Goal: Information Seeking & Learning: Learn about a topic

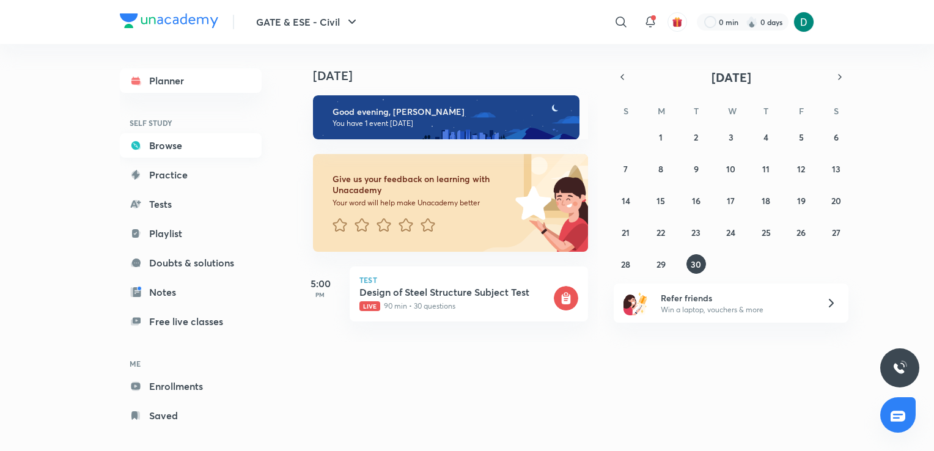
click at [161, 149] on link "Browse" at bounding box center [191, 145] width 142 height 24
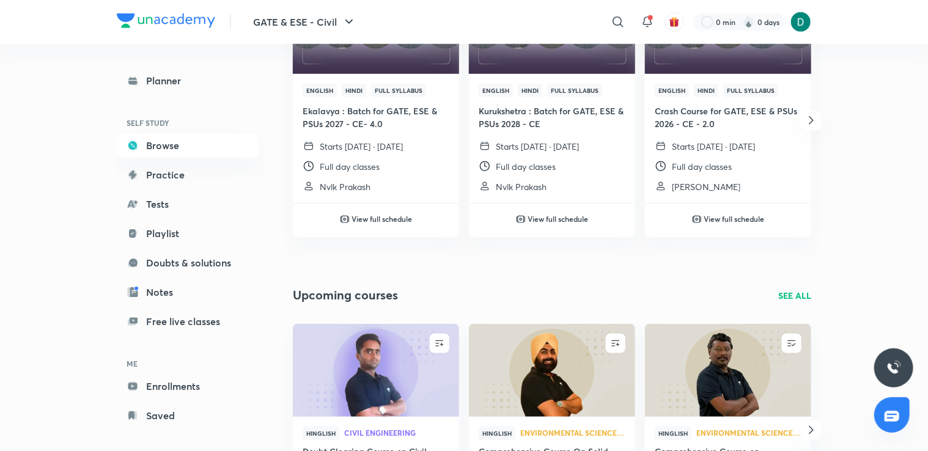
scroll to position [516, 0]
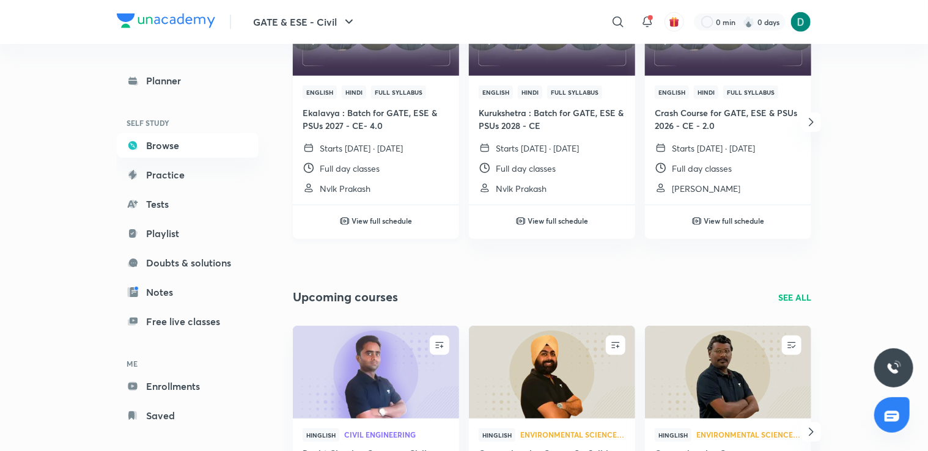
click at [404, 127] on h4 "Ekalavya : Batch for GATE, ESE & PSUs 2027 - CE- 4.0" at bounding box center [376, 119] width 147 height 26
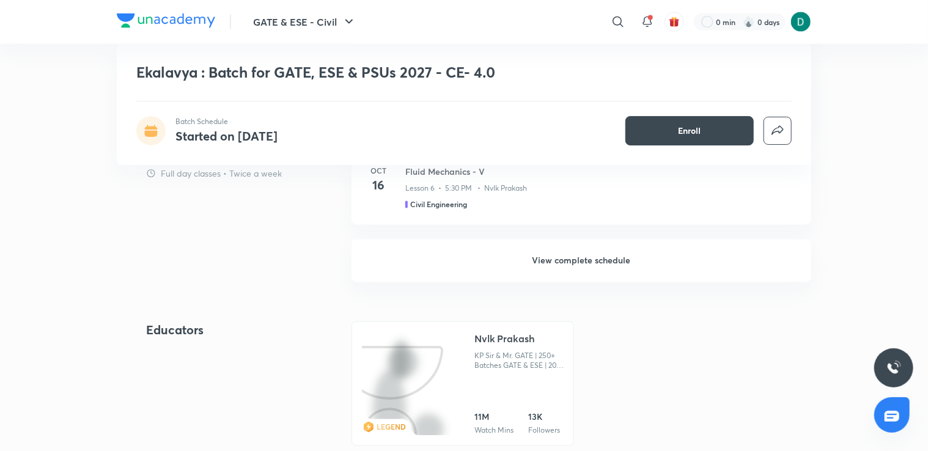
scroll to position [1007, 0]
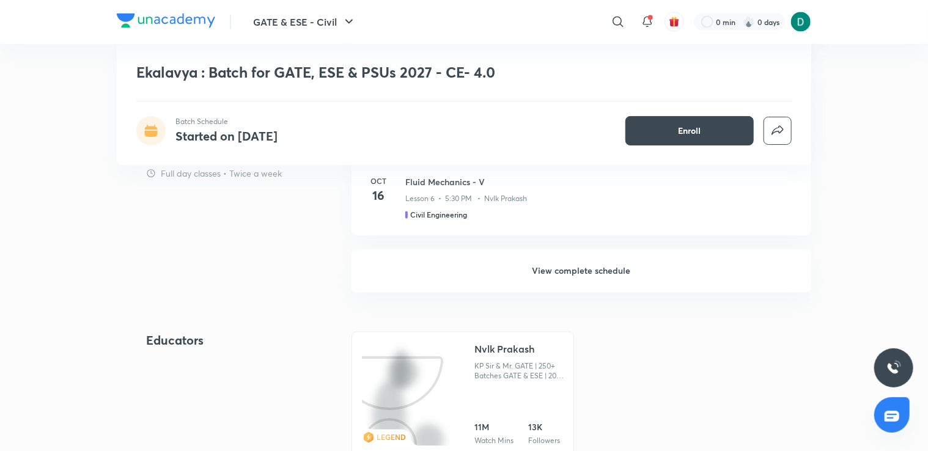
click at [536, 263] on h6 "View complete schedule" at bounding box center [581, 271] width 460 height 43
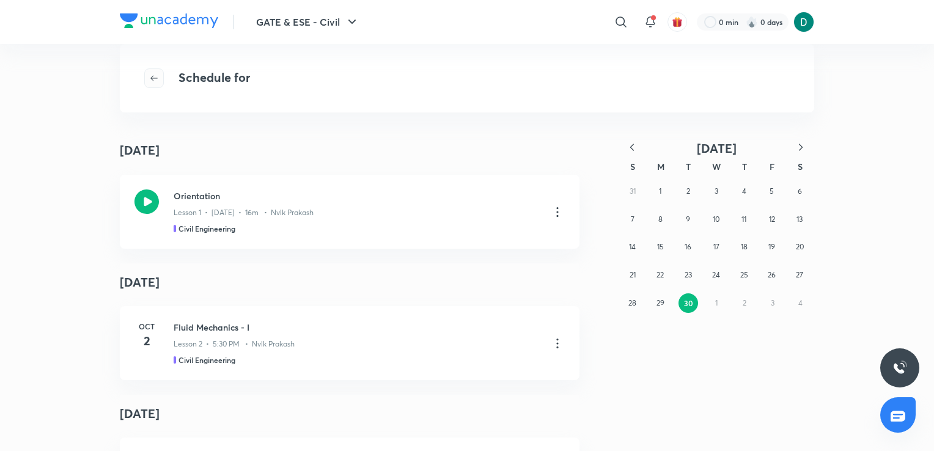
click at [156, 82] on icon "button" at bounding box center [154, 78] width 10 height 10
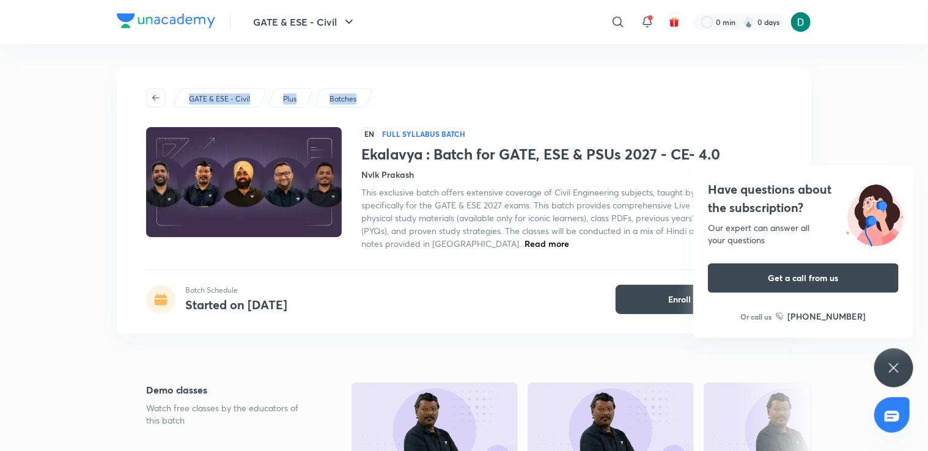
drag, startPoint x: 150, startPoint y: 108, endPoint x: 154, endPoint y: 101, distance: 8.0
click at [154, 101] on div "GATE & ESE - Civil Plus Batches EN Full Syllabus Batch Ekalavya : Batch for GAT…" at bounding box center [464, 200] width 694 height 265
click at [154, 101] on icon "button" at bounding box center [156, 98] width 10 height 10
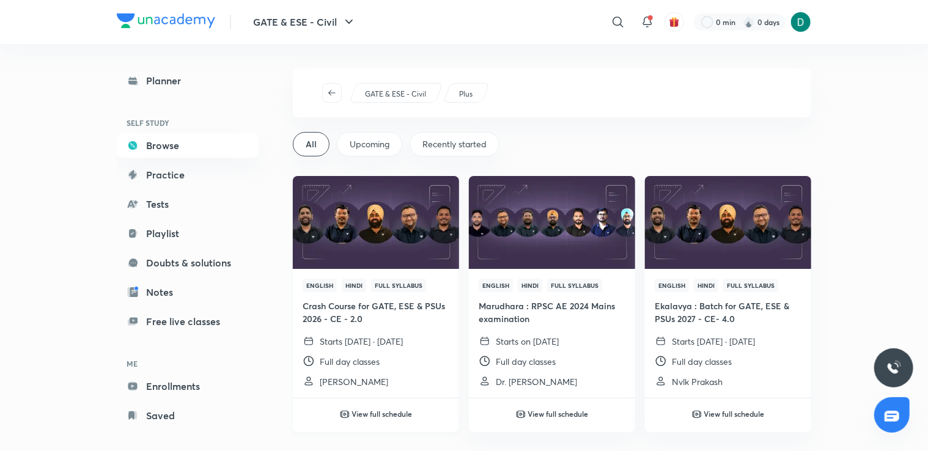
click at [401, 301] on h4 "Crash Course for GATE, ESE & PSUs 2026 - CE - 2.0" at bounding box center [376, 312] width 147 height 26
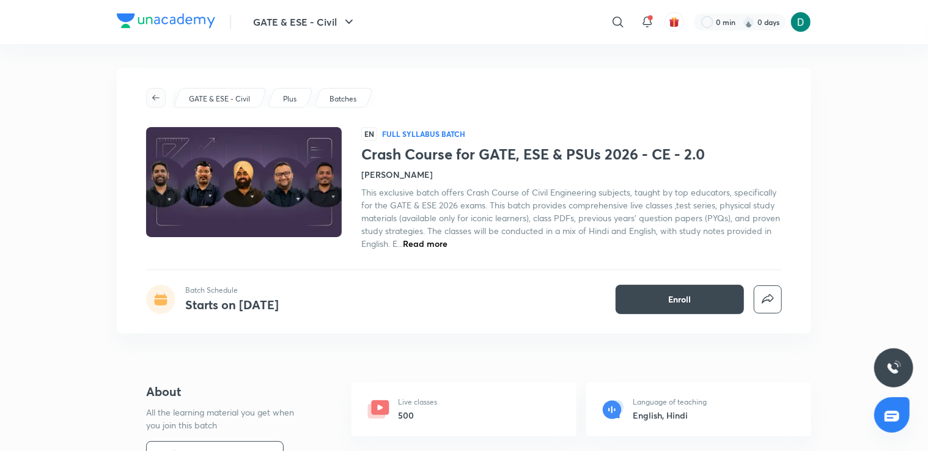
click at [154, 89] on button "button" at bounding box center [156, 98] width 20 height 20
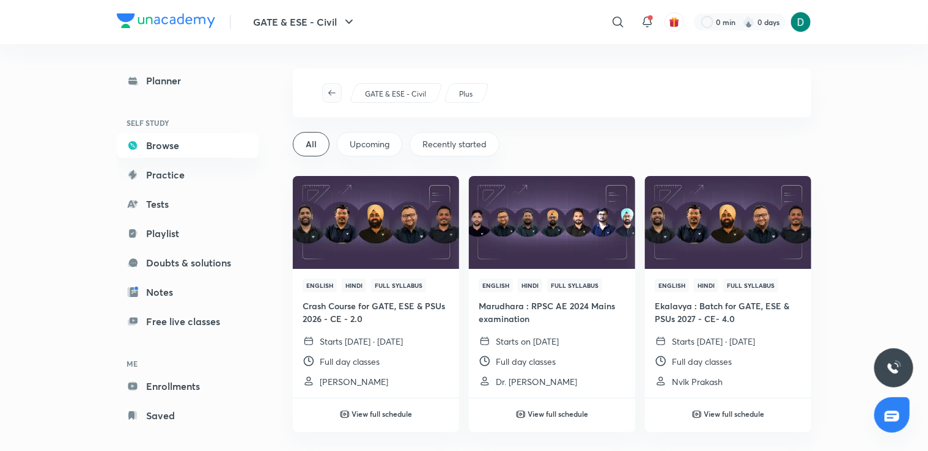
click at [325, 96] on span "button" at bounding box center [332, 93] width 18 height 10
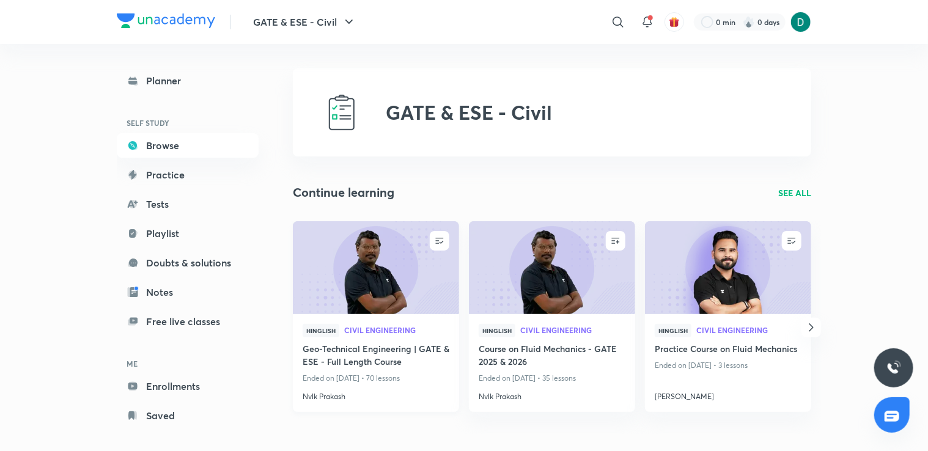
click at [393, 335] on div "Hinglish Civil Engineering" at bounding box center [376, 333] width 147 height 18
click at [391, 363] on h4 "Geo-Technical Engineering | GATE & ESE - Full Length Course" at bounding box center [376, 356] width 147 height 28
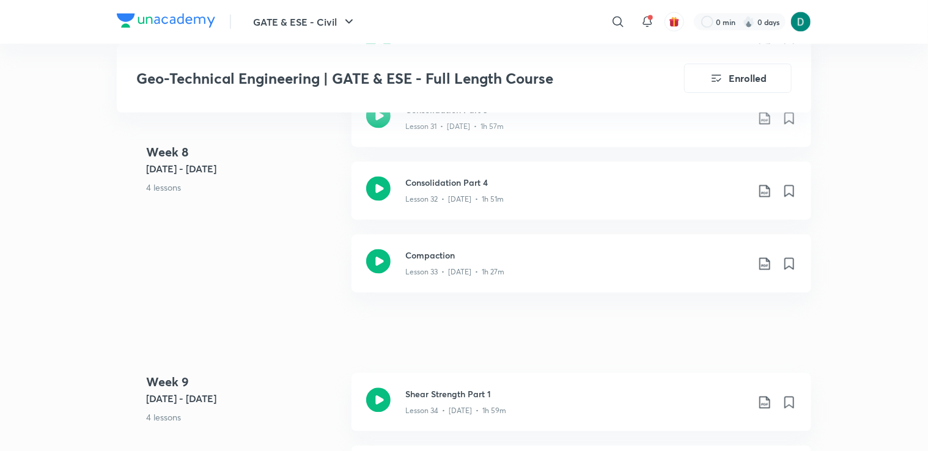
scroll to position [3419, 0]
click at [397, 396] on div "Shear Strength Part 1 Lesson 34 • [DATE] • 1h 59m" at bounding box center [581, 401] width 460 height 58
